Goal: Check status

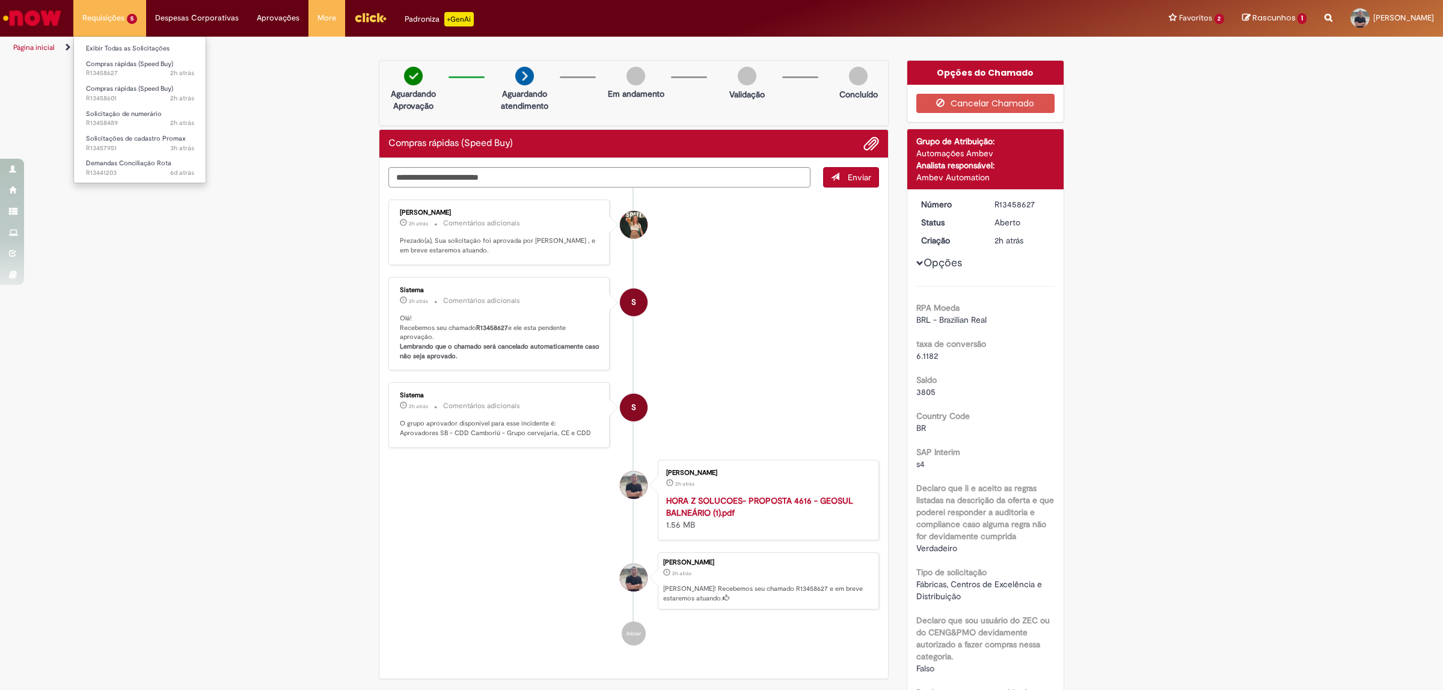
click at [130, 130] on li "Solicitações de cadastro Promax 3h atrás 3 horas atrás R13457951" at bounding box center [140, 142] width 132 height 25
click at [130, 138] on span "Solicitações de cadastro Promax" at bounding box center [136, 138] width 100 height 9
click at [129, 58] on link "Compras rápidas (Speed Buy) 2h atrás 2 horas atrás R13458627" at bounding box center [140, 69] width 132 height 22
